Goal: Task Accomplishment & Management: Use online tool/utility

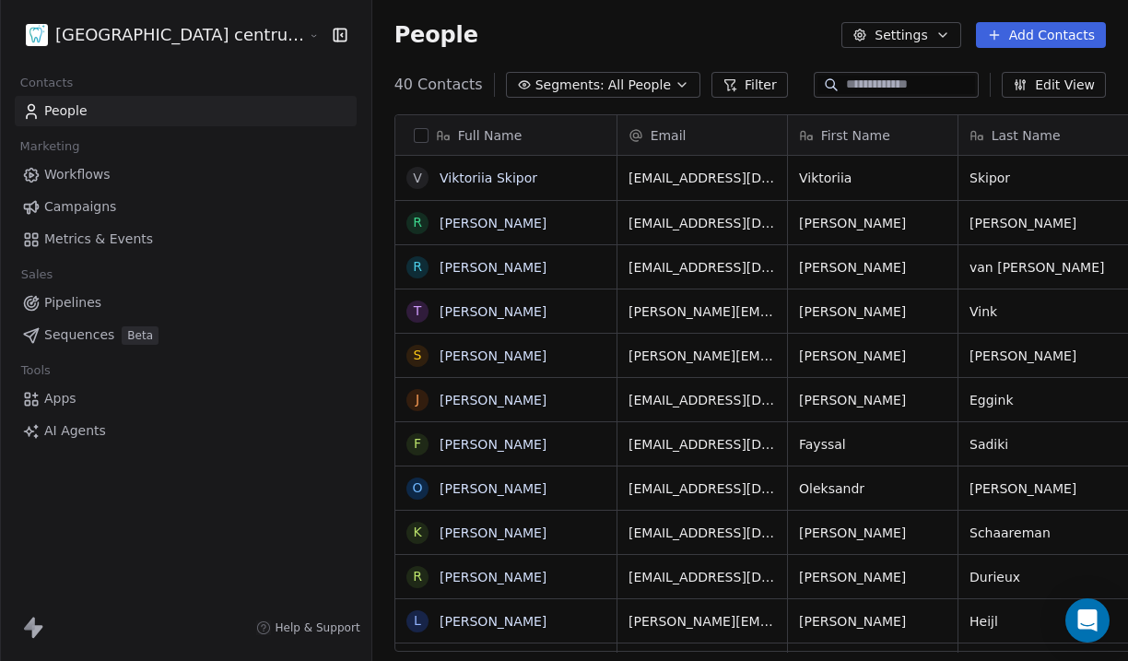
scroll to position [582, 820]
click at [191, 39] on html "Tandheelkundig centrum Sassembourg Contacts People Marketing Workflows Campaign…" at bounding box center [564, 330] width 1128 height 661
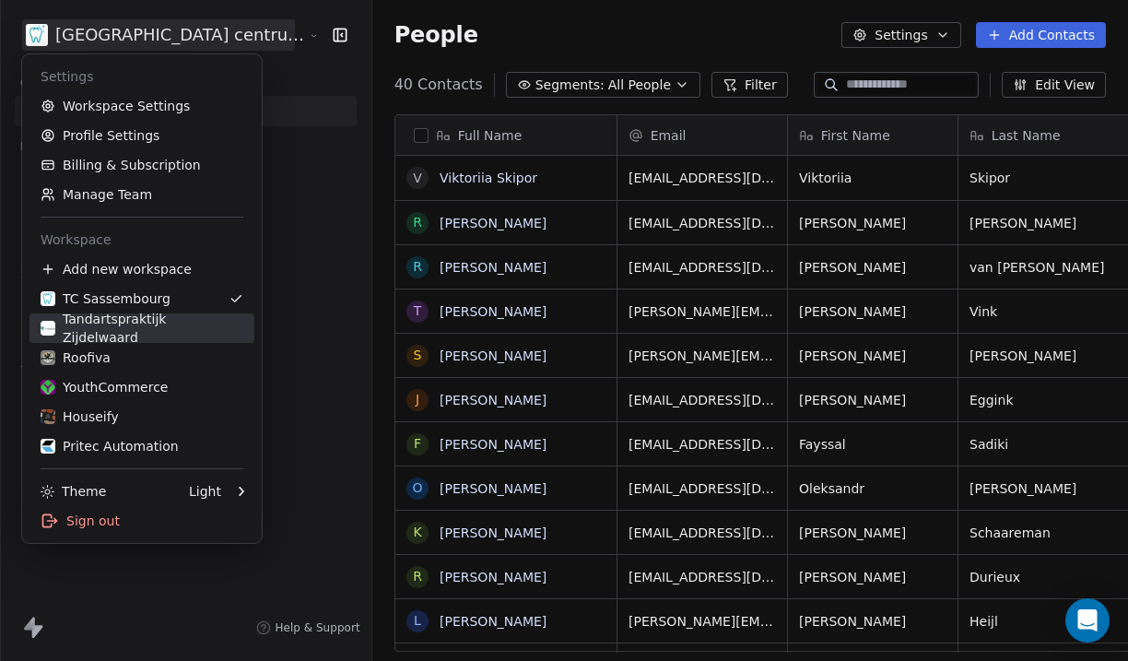
click at [156, 334] on div "Tandartspraktijk Zijdelwaard" at bounding box center [142, 328] width 203 height 37
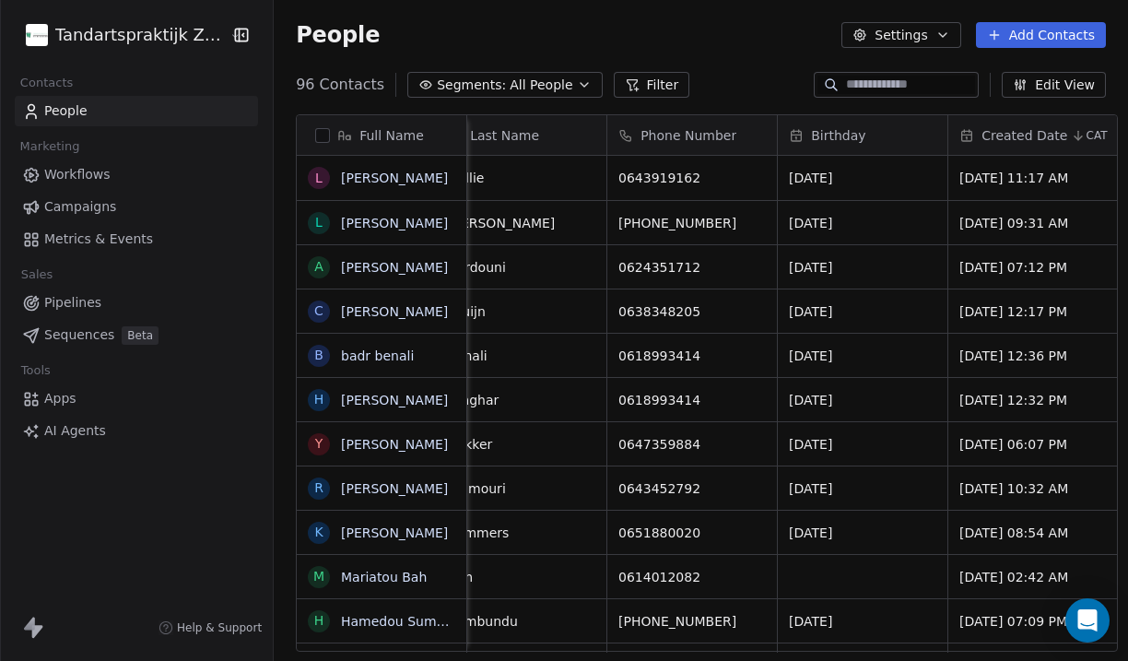
scroll to position [0, 708]
click at [138, 36] on html "Tandartspraktijk Zijdelwaard Contacts People Marketing Workflows Campaigns Metr…" at bounding box center [564, 330] width 1128 height 661
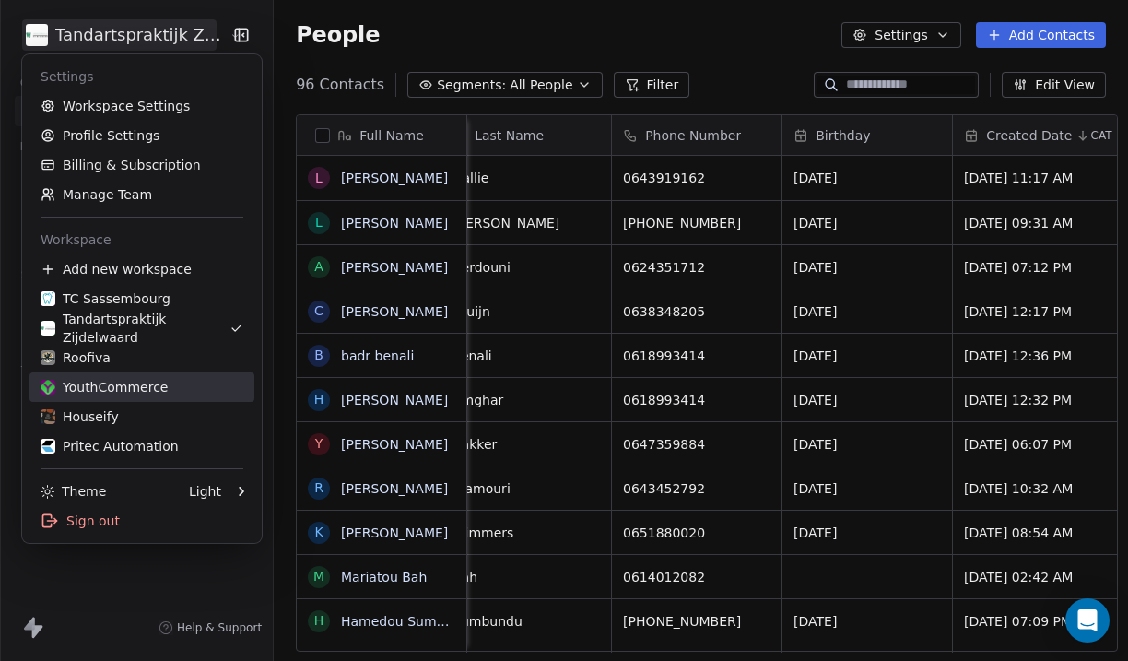
click at [124, 380] on div "YouthCommerce" at bounding box center [104, 387] width 127 height 18
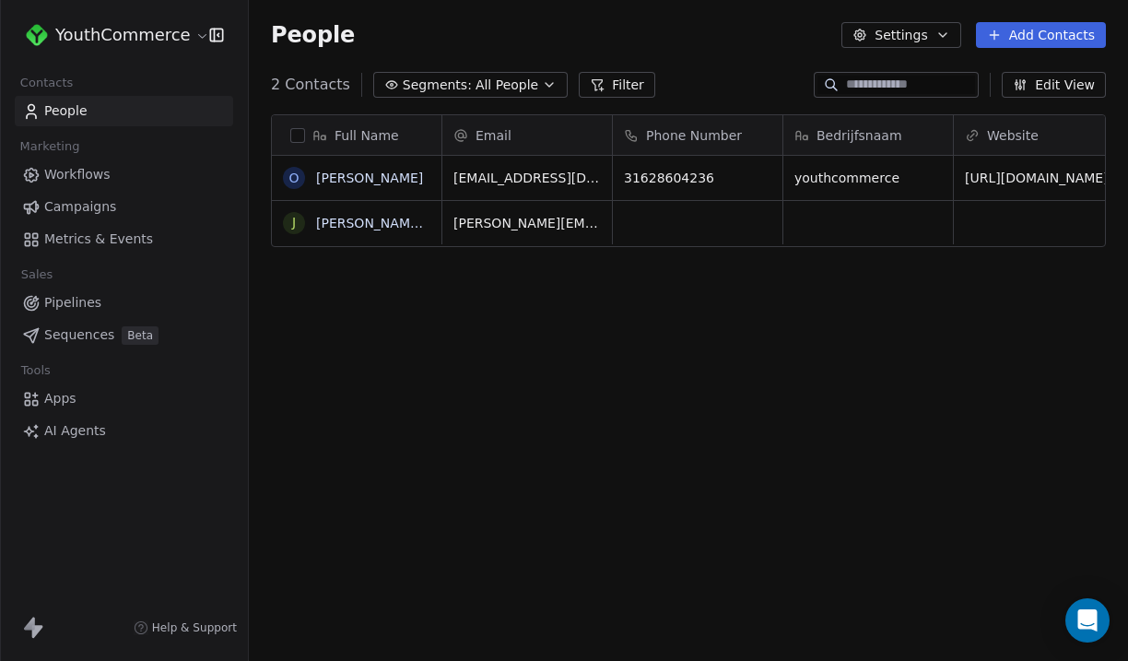
scroll to position [582, 879]
click at [144, 51] on div "YouthCommerce" at bounding box center [124, 35] width 248 height 70
click at [158, 43] on html "YouthCommerce Contacts People Marketing Workflows Campaigns Metrics & Events Sa…" at bounding box center [564, 330] width 1128 height 661
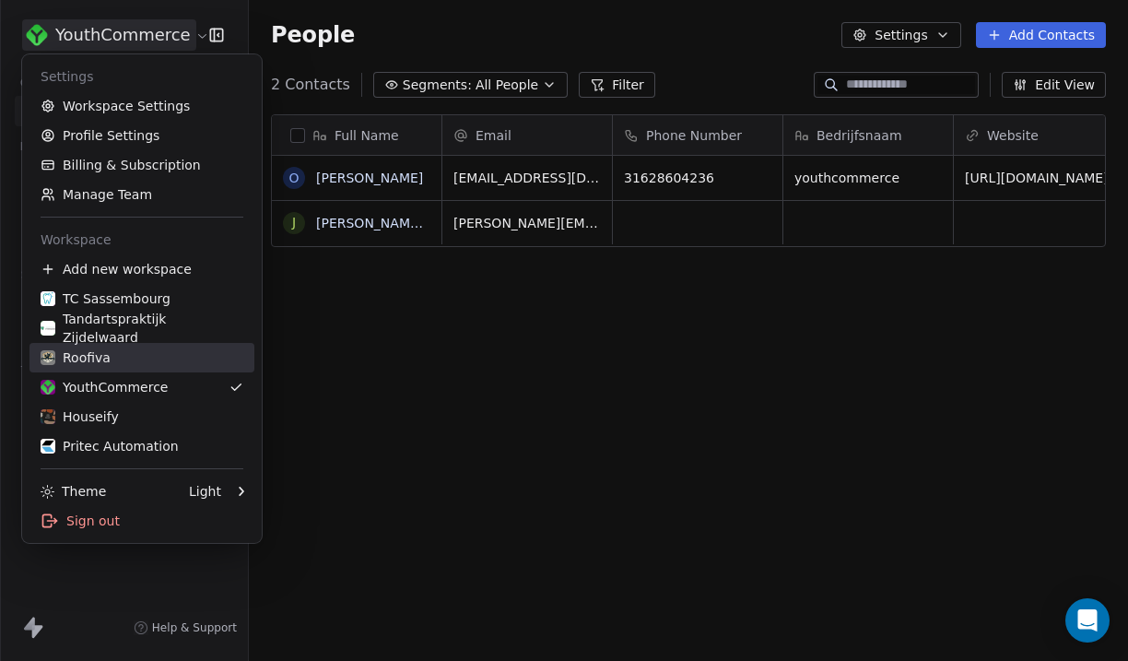
click at [136, 355] on div "Roofiva" at bounding box center [142, 357] width 203 height 18
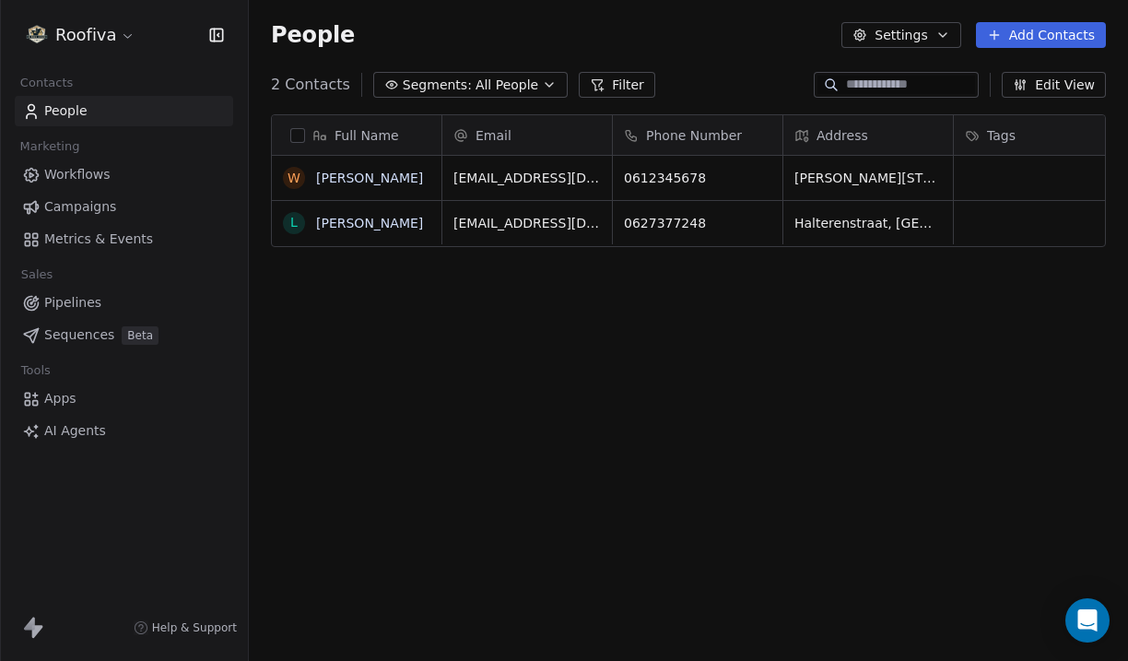
scroll to position [582, 879]
click at [116, 37] on html "Roofiva Contacts People Marketing Workflows Campaigns Metrics & Events Sales Pi…" at bounding box center [564, 330] width 1128 height 661
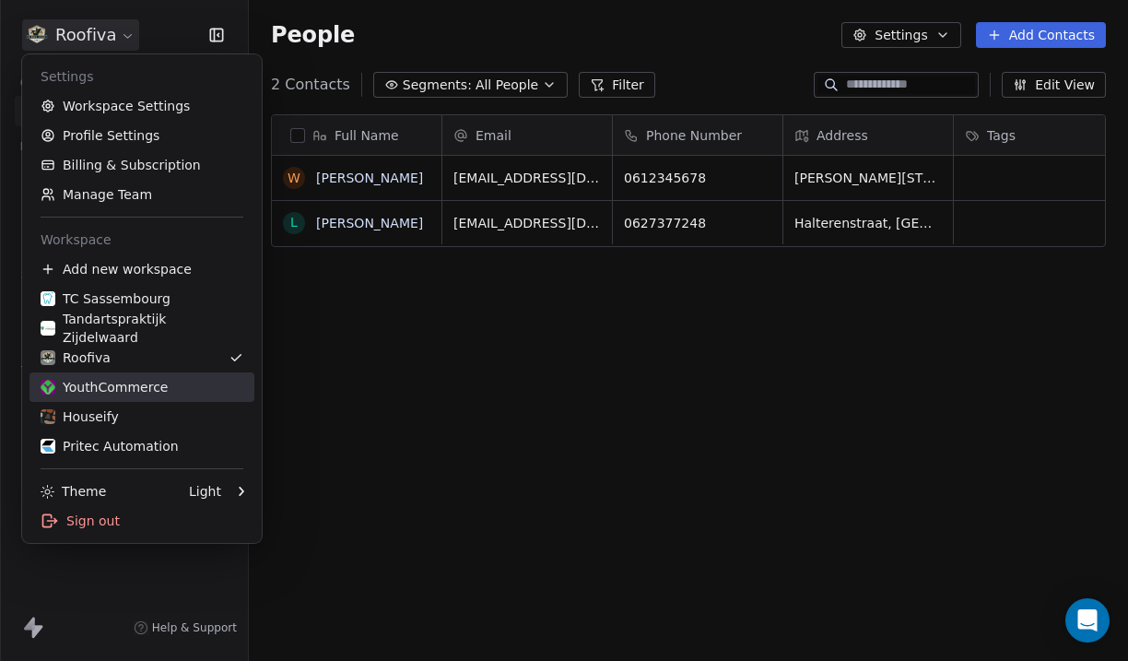
click at [105, 382] on div "YouthCommerce" at bounding box center [104, 387] width 127 height 18
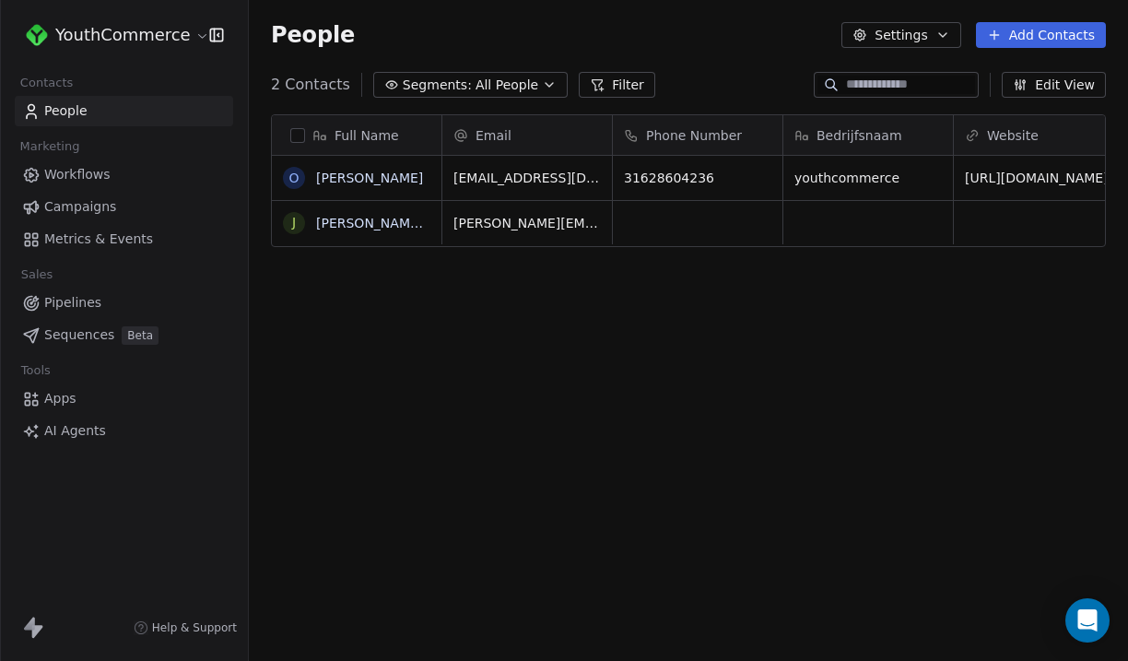
scroll to position [582, 879]
click at [81, 391] on link "Apps" at bounding box center [124, 398] width 218 height 30
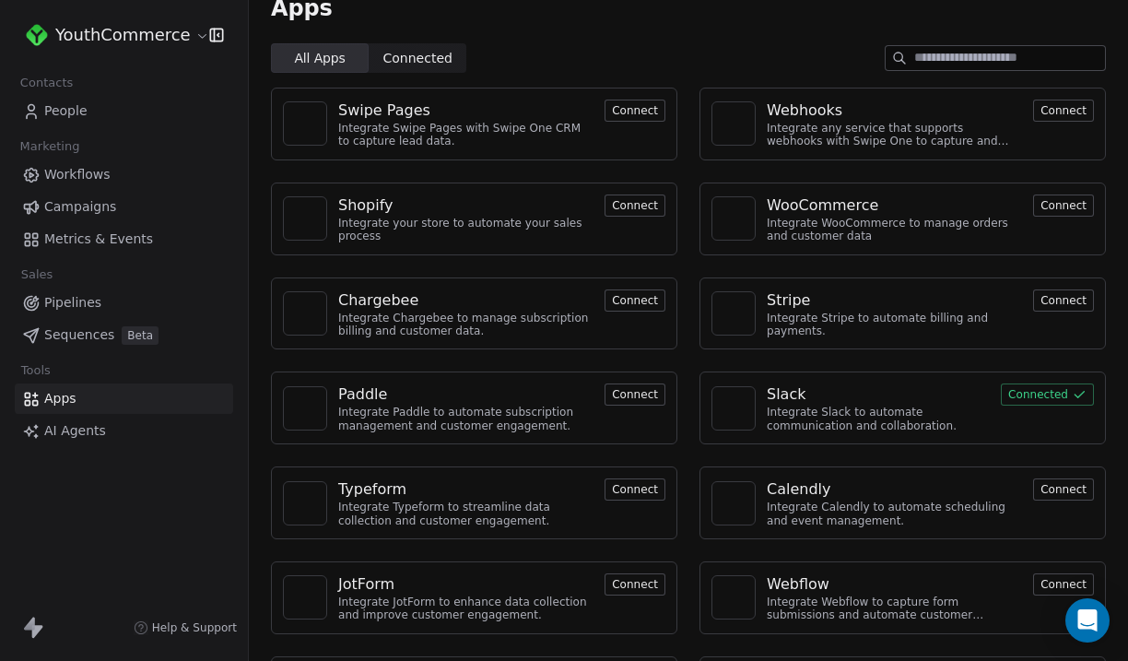
scroll to position [3, 0]
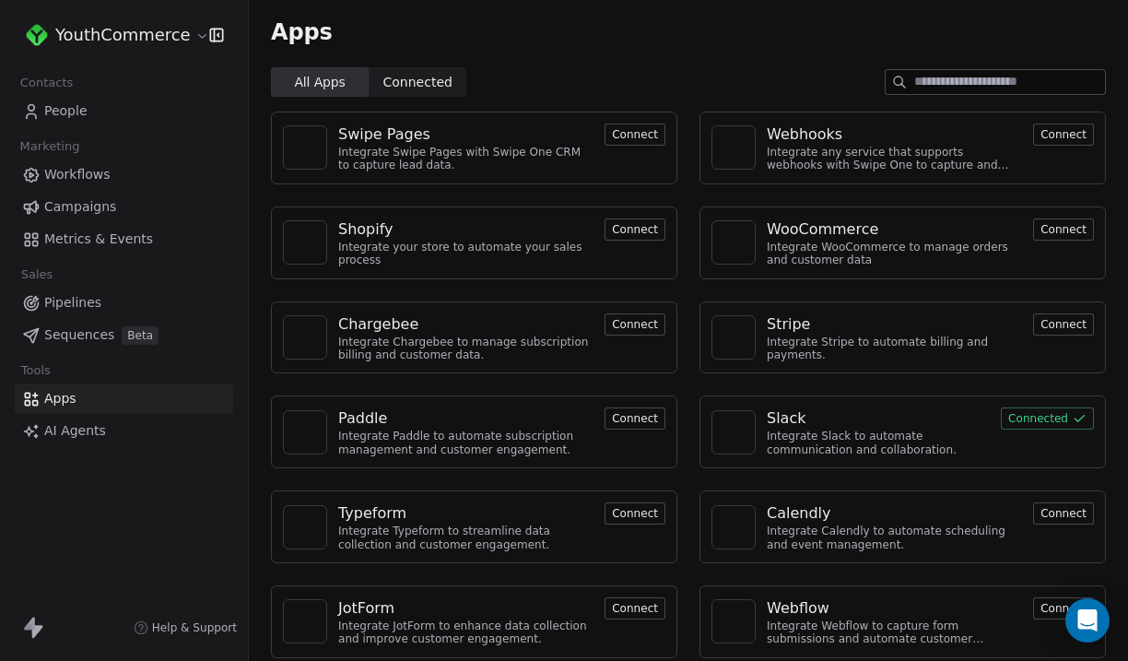
click at [417, 88] on span "Connected" at bounding box center [417, 82] width 69 height 19
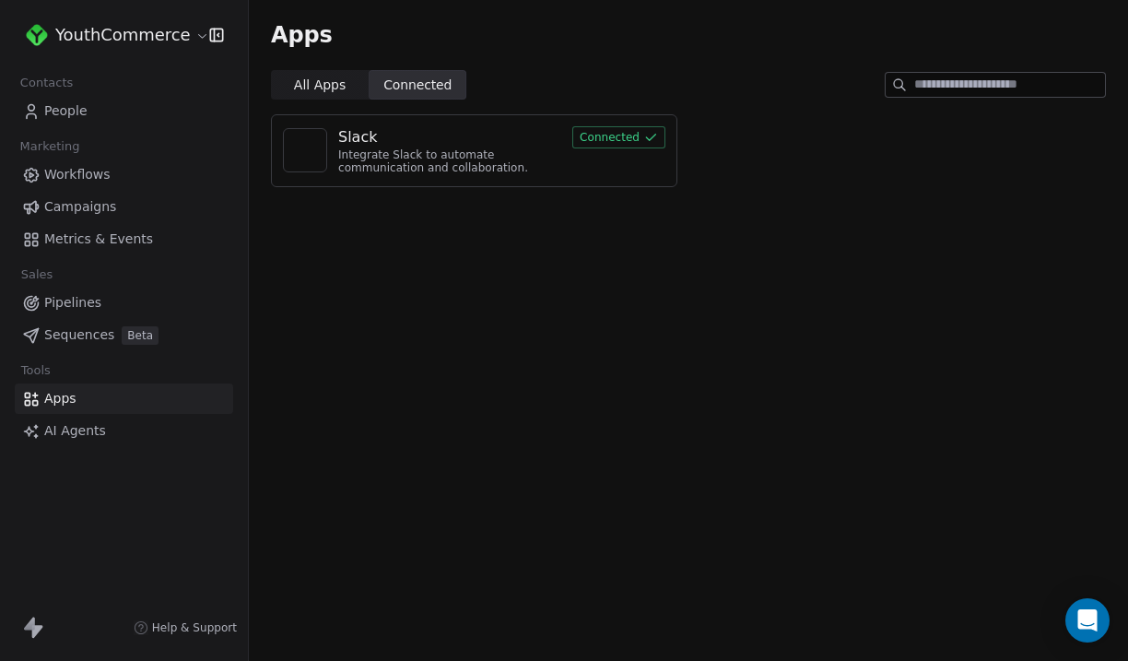
scroll to position [0, 0]
click at [323, 73] on span "All Apps All Apps" at bounding box center [320, 84] width 98 height 29
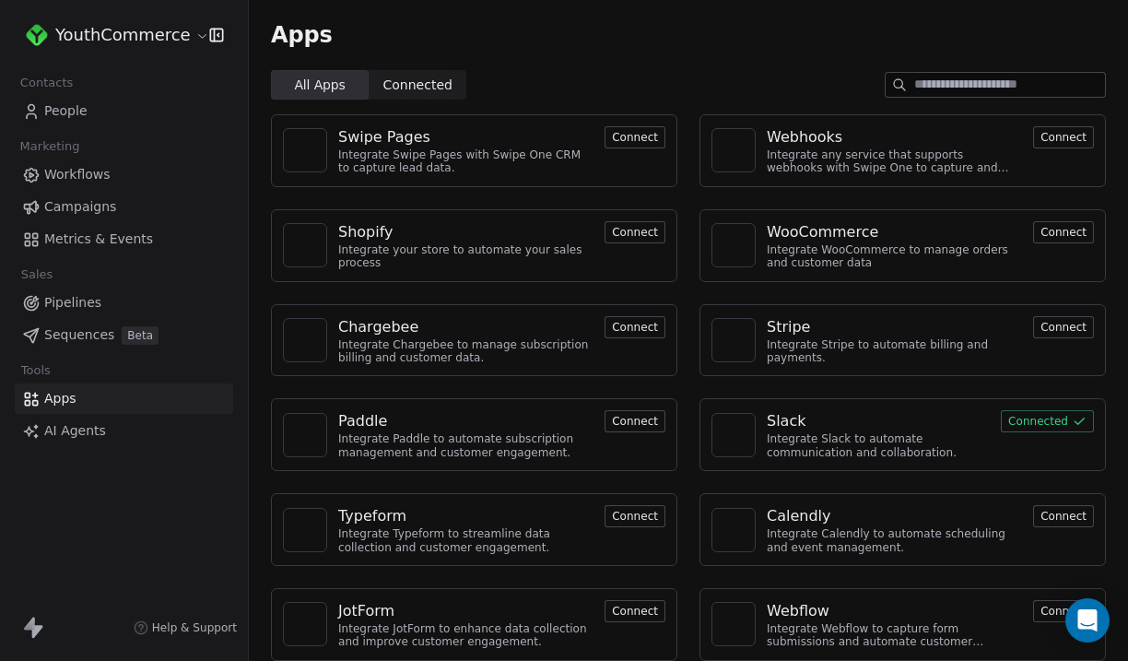
click at [73, 430] on span "AI Agents" at bounding box center [75, 430] width 62 height 19
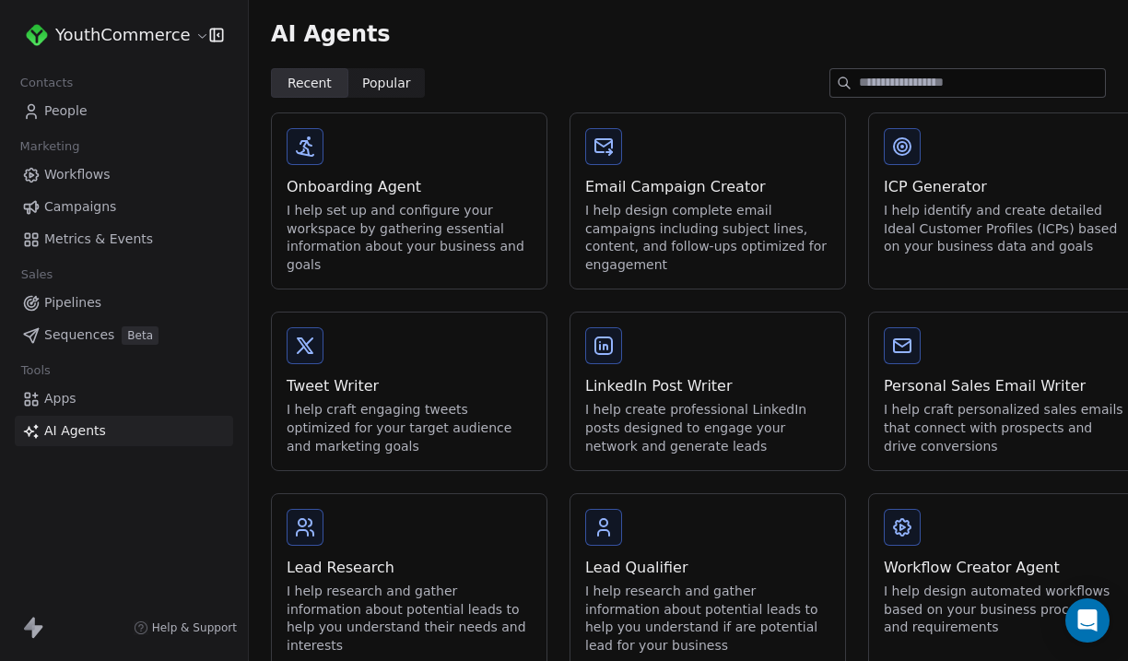
click at [147, 301] on link "Pipelines" at bounding box center [124, 303] width 218 height 30
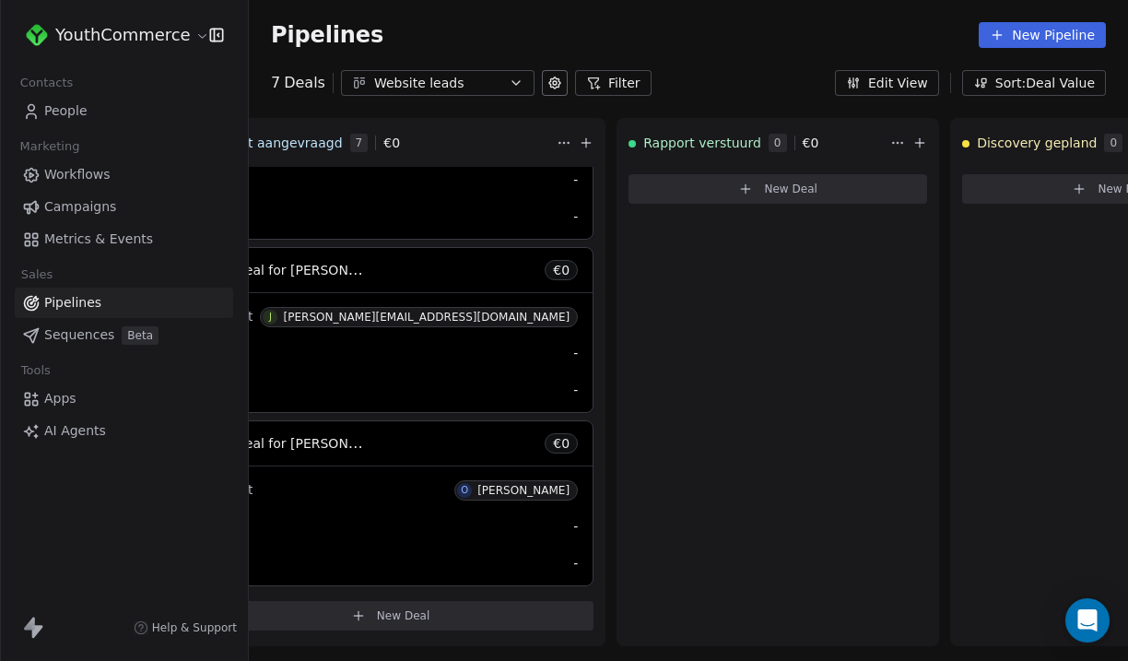
click at [120, 104] on link "People" at bounding box center [124, 111] width 218 height 30
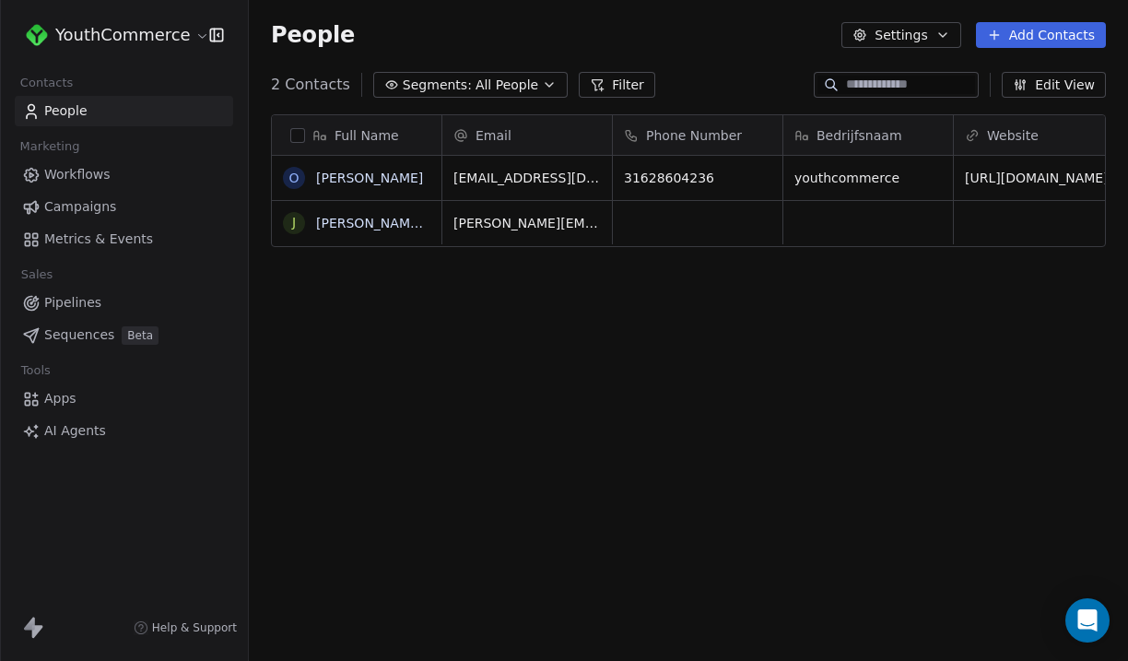
scroll to position [582, 879]
click at [147, 174] on link "Workflows" at bounding box center [124, 174] width 218 height 30
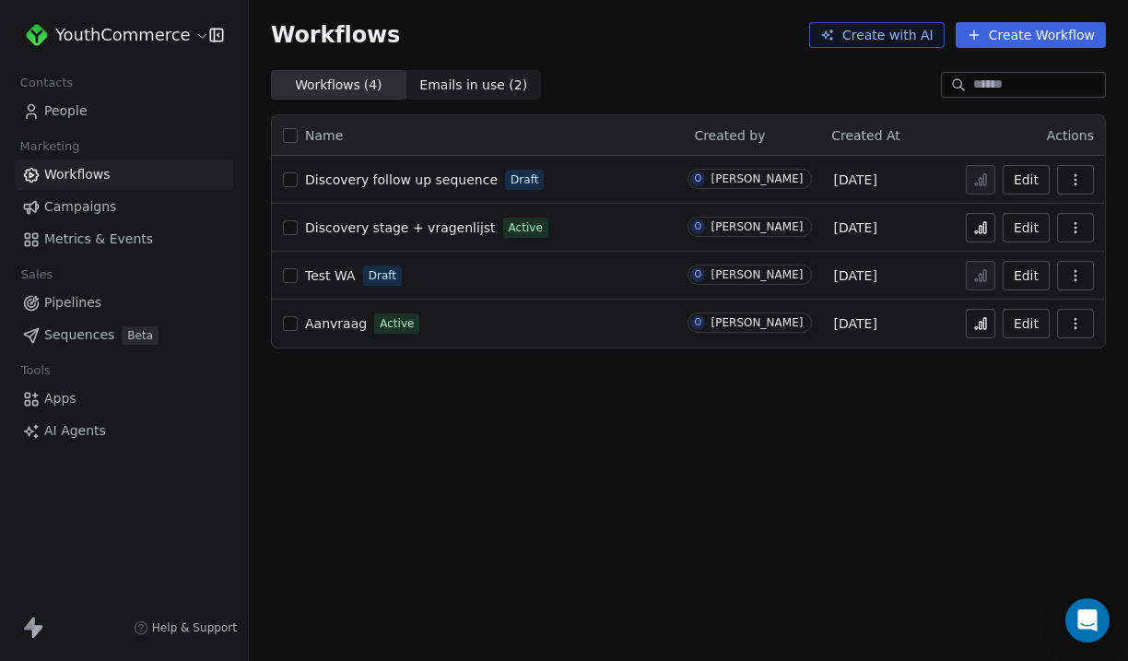
click at [1014, 36] on button "Create Workflow" at bounding box center [1031, 35] width 150 height 26
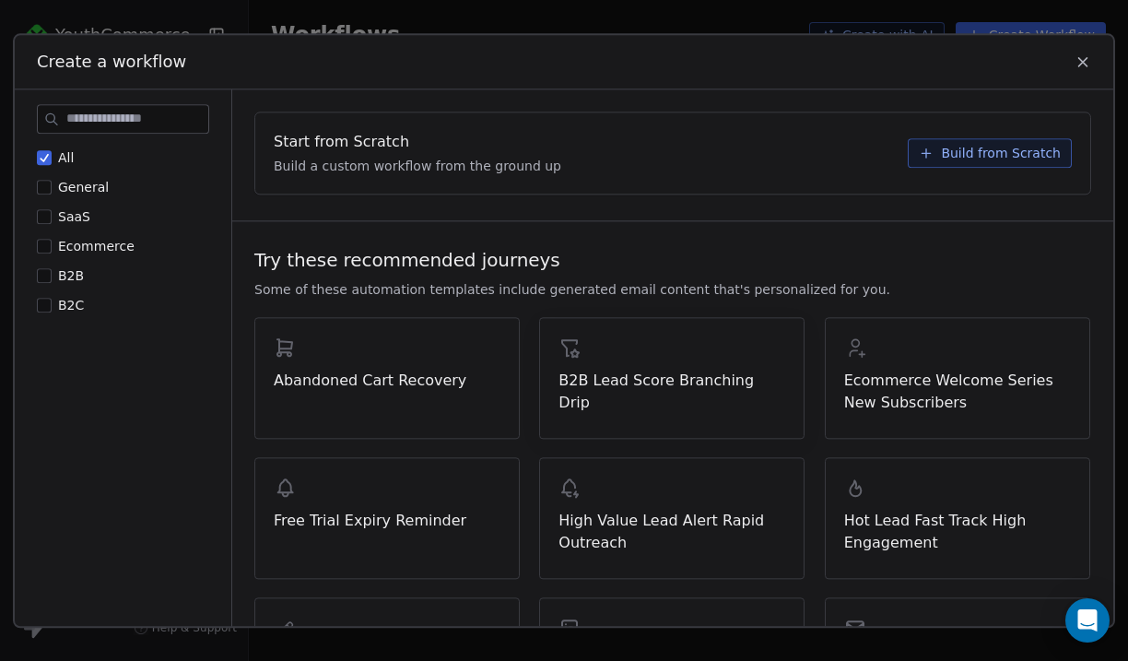
scroll to position [140, 0]
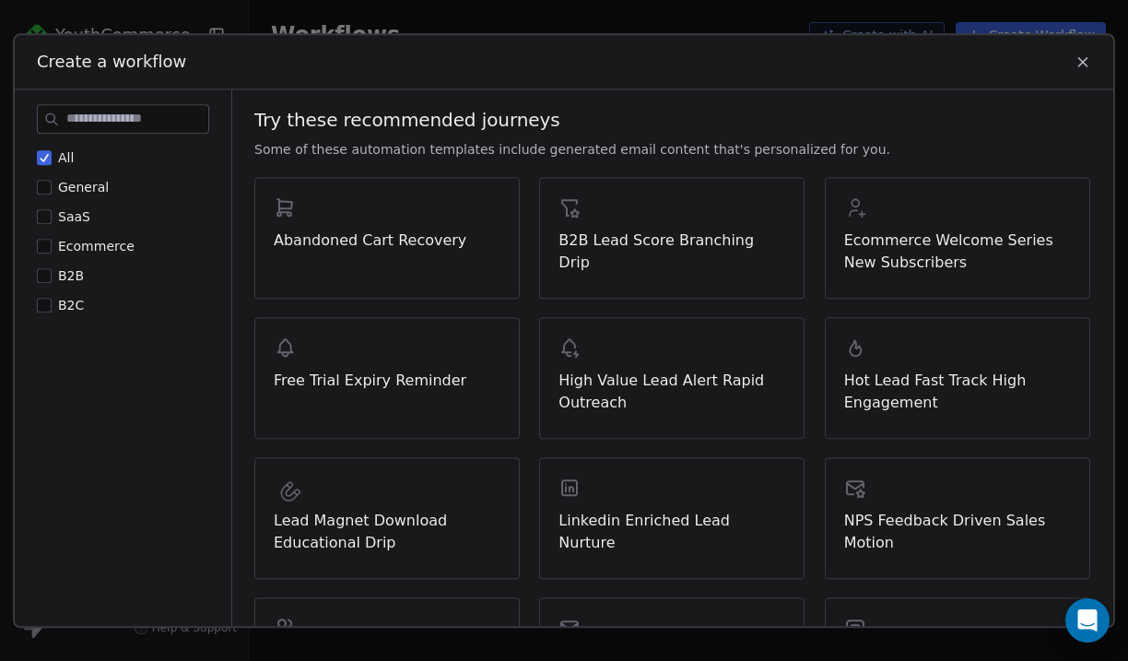
click at [362, 366] on div "Free Trial Expiry Reminder" at bounding box center [387, 363] width 227 height 55
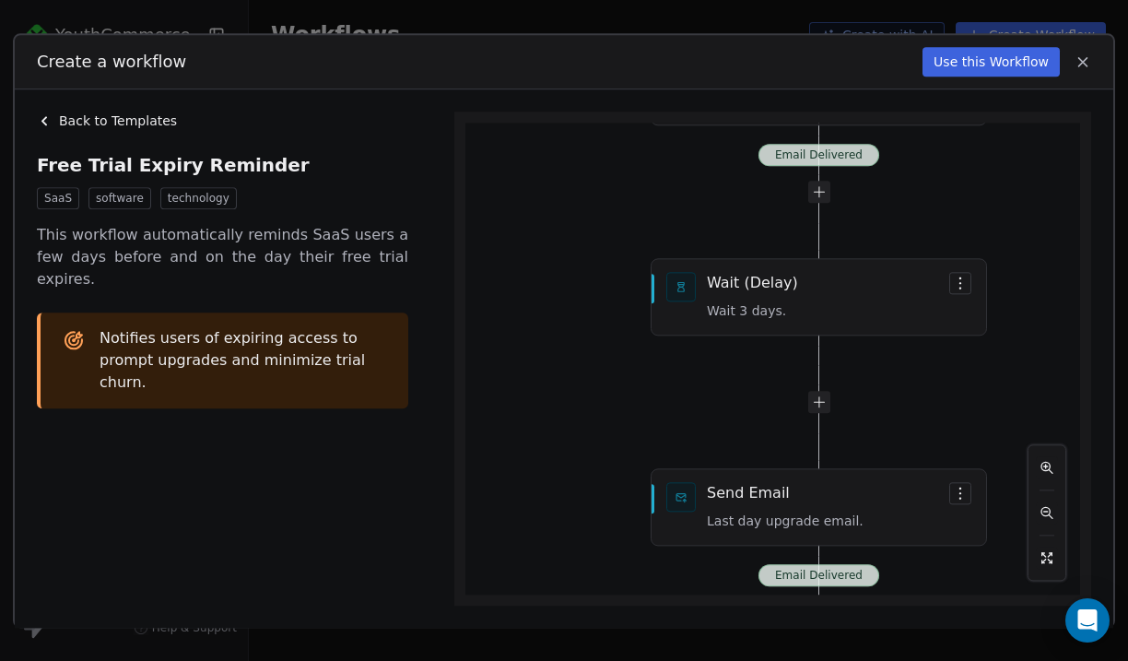
click at [1084, 63] on icon at bounding box center [1083, 61] width 8 height 8
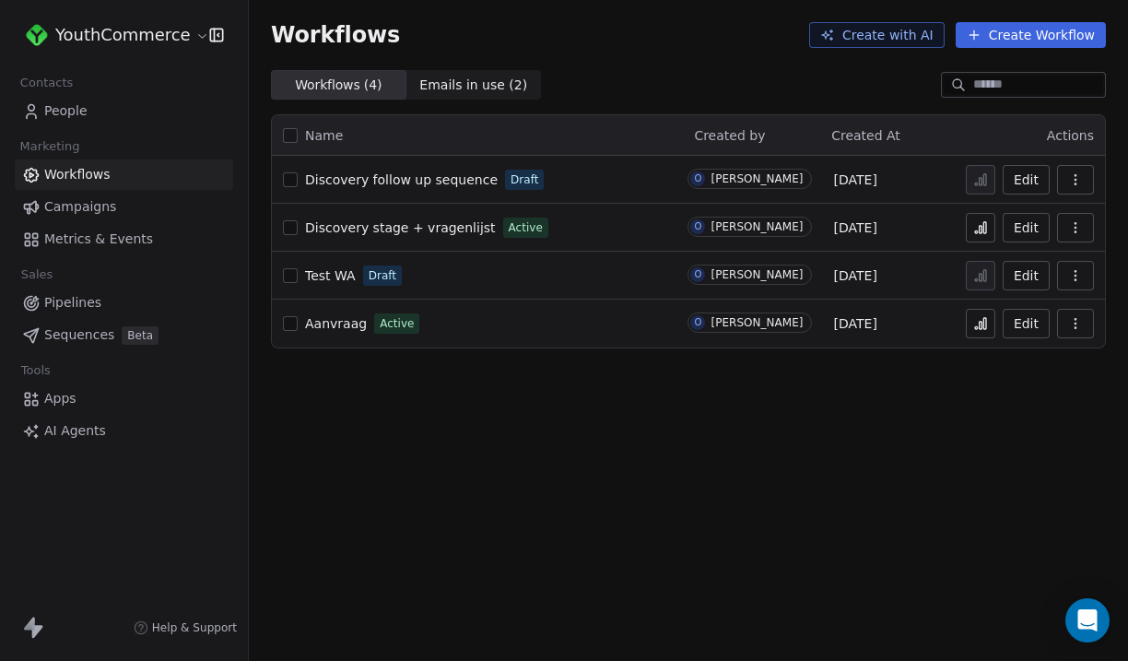
click at [1008, 37] on button "Create Workflow" at bounding box center [1031, 35] width 150 height 26
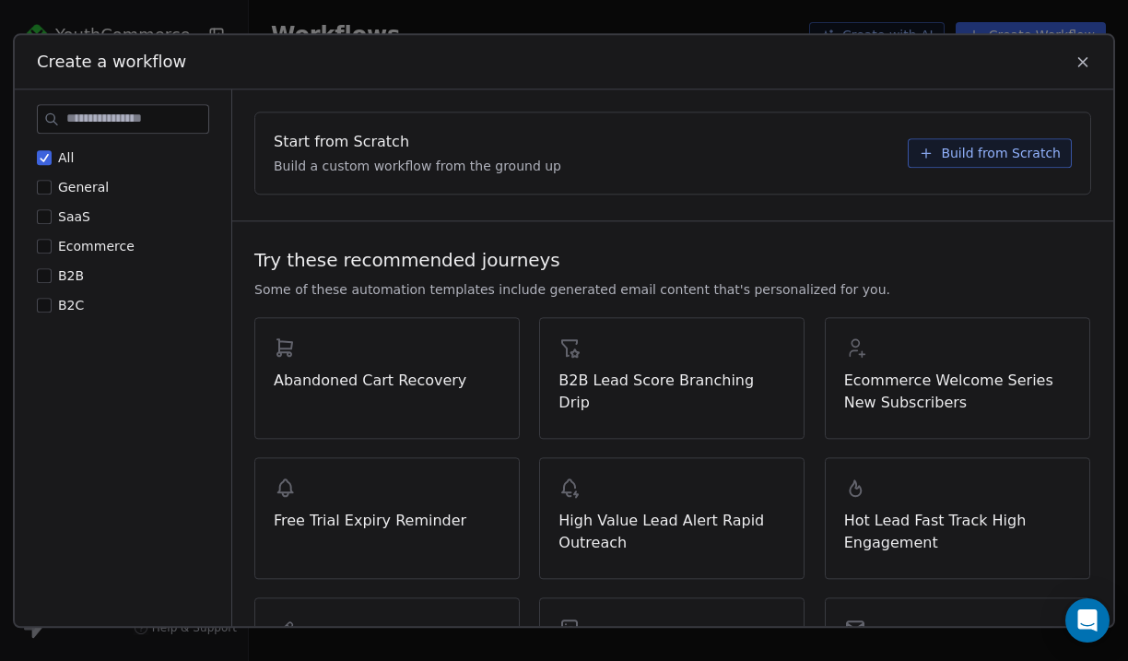
click at [973, 147] on span "Build from Scratch" at bounding box center [1001, 153] width 120 height 18
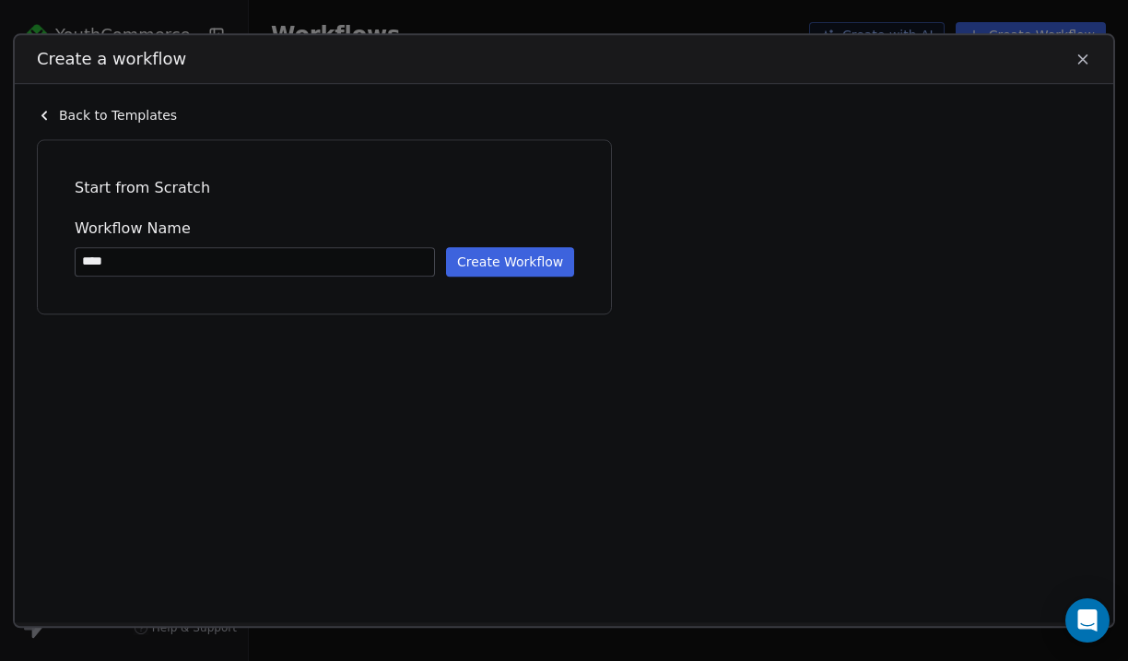
type input "****"
click at [500, 270] on button "Create Workflow" at bounding box center [510, 261] width 128 height 29
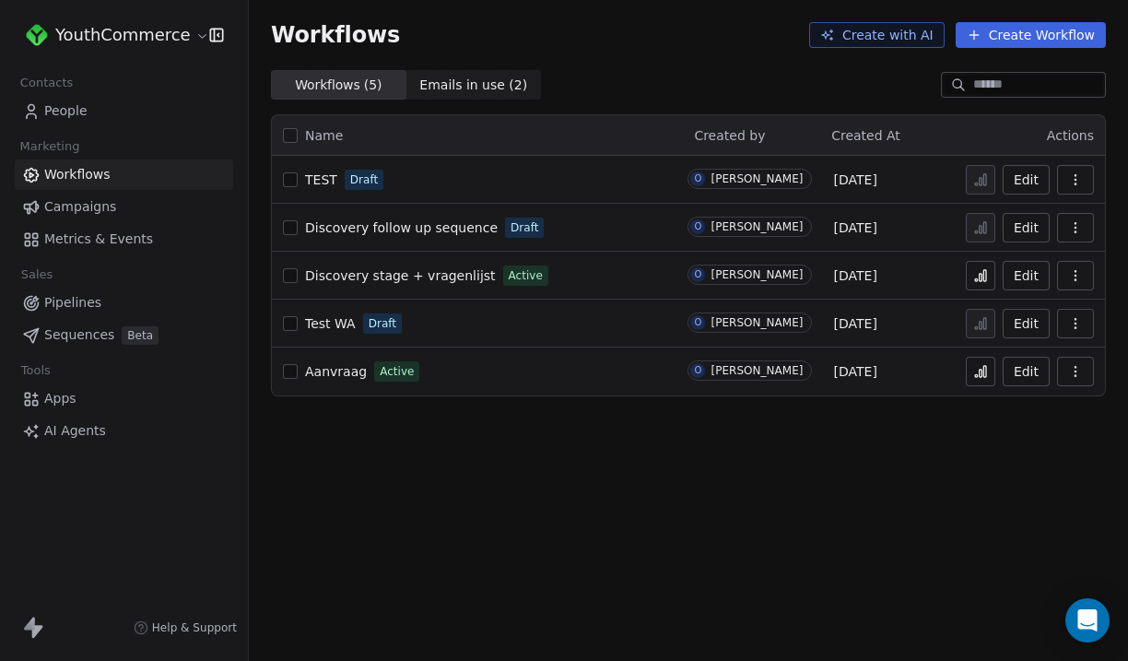
click at [402, 179] on div "TEST Draft" at bounding box center [474, 180] width 382 height 26
click at [611, 34] on div "Workflows Create with AI Create Workflow" at bounding box center [688, 35] width 835 height 26
click at [77, 111] on span "People" at bounding box center [65, 110] width 43 height 19
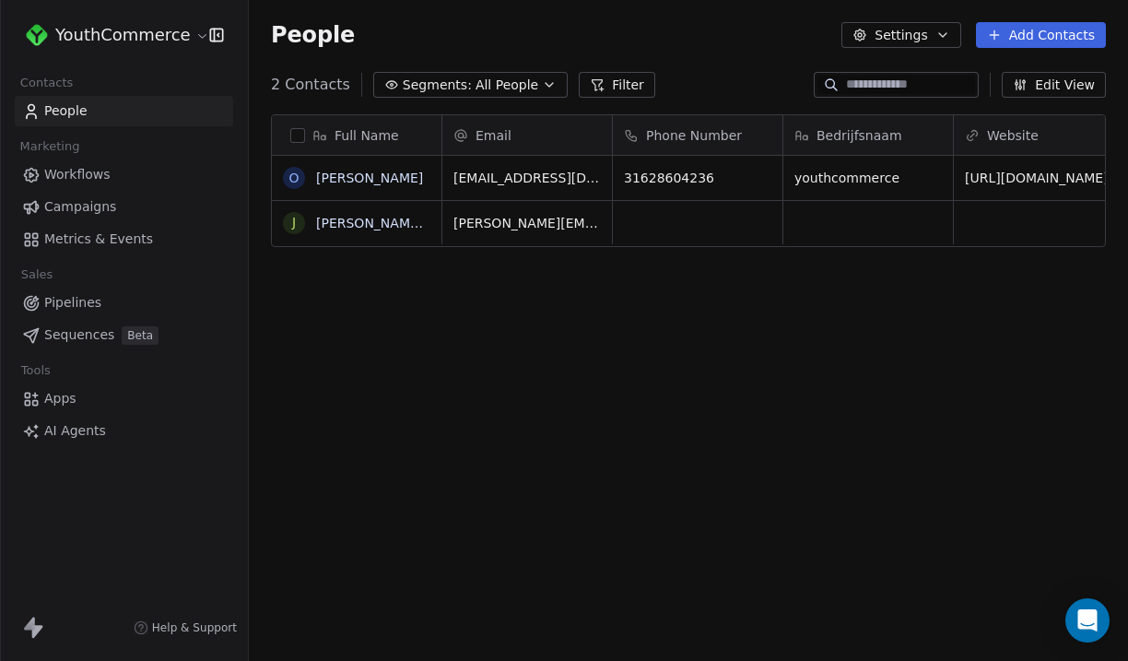
scroll to position [582, 879]
click at [107, 410] on link "Apps" at bounding box center [124, 398] width 218 height 30
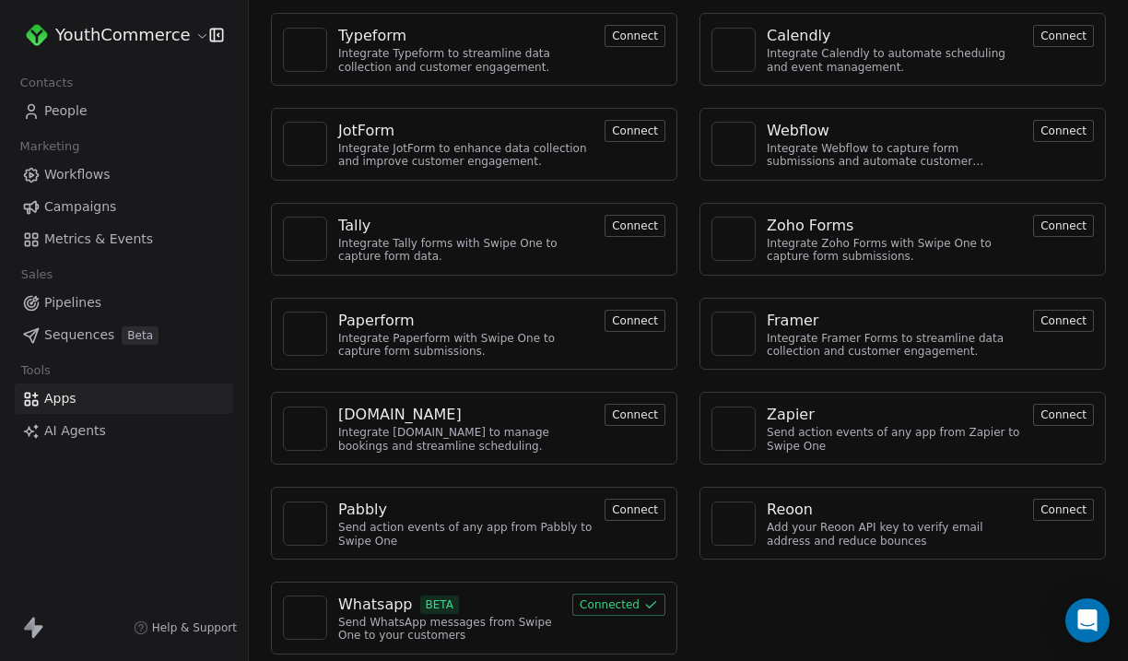
scroll to position [488, 0]
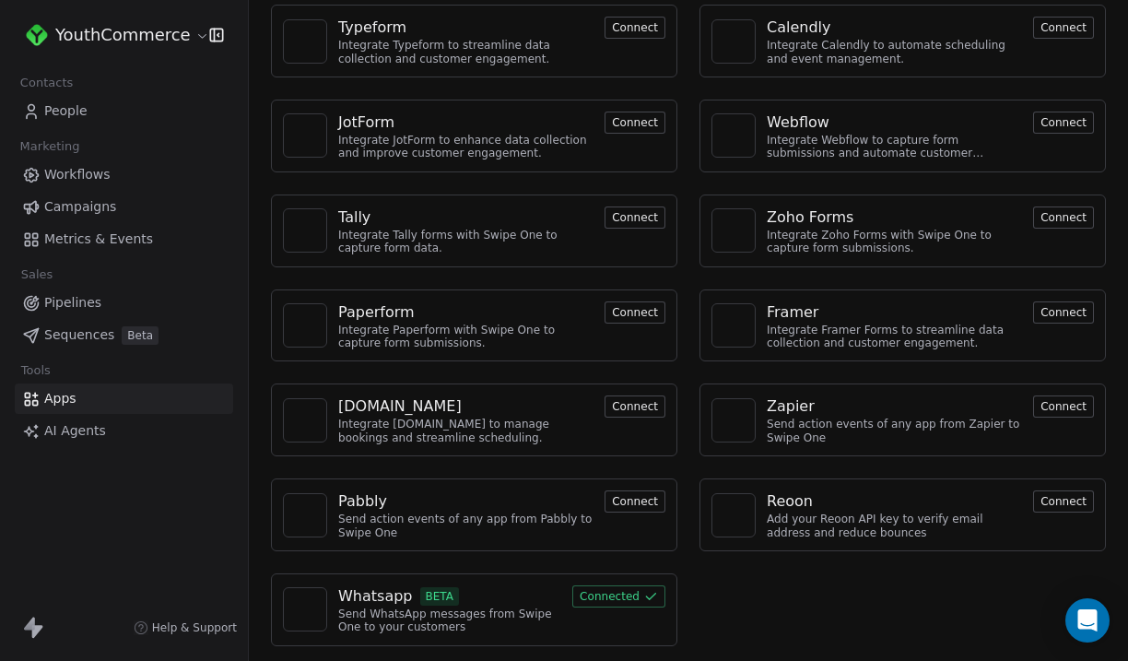
click at [130, 114] on link "People" at bounding box center [124, 111] width 218 height 30
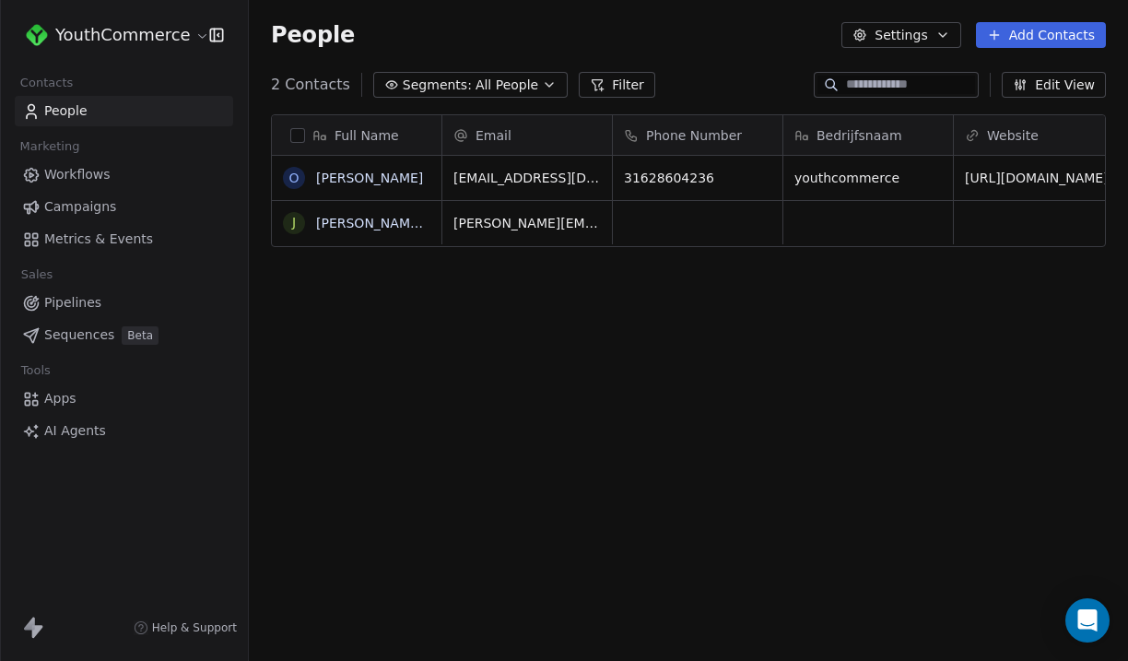
scroll to position [582, 879]
click at [504, 350] on div "Full Name o owen ebbers j j.dorrestein@multitint.com Email Phone Number Bedrijf…" at bounding box center [688, 391] width 879 height 582
